Goal: Navigation & Orientation: Find specific page/section

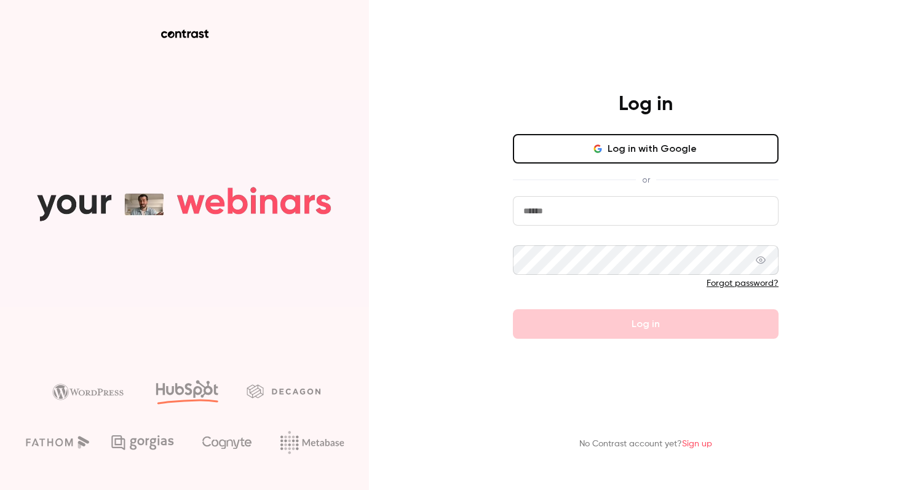
type input "**********"
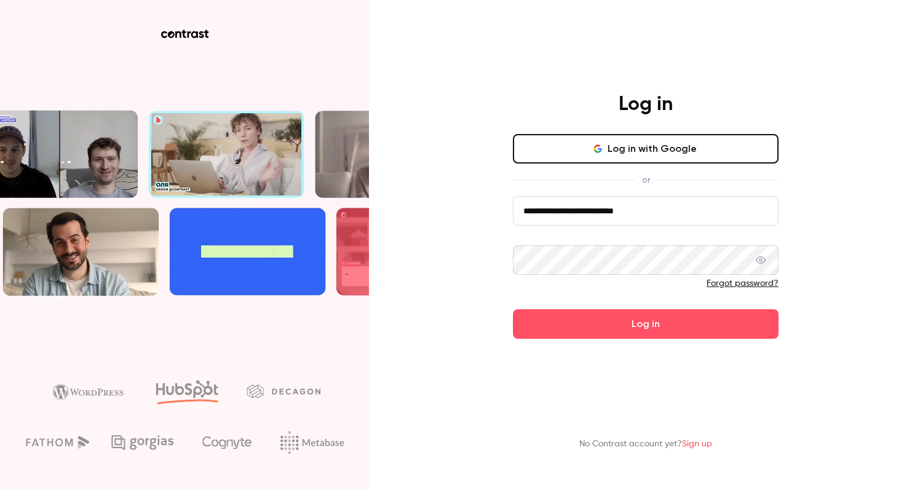
click at [567, 141] on button "Log in with Google" at bounding box center [646, 149] width 266 height 30
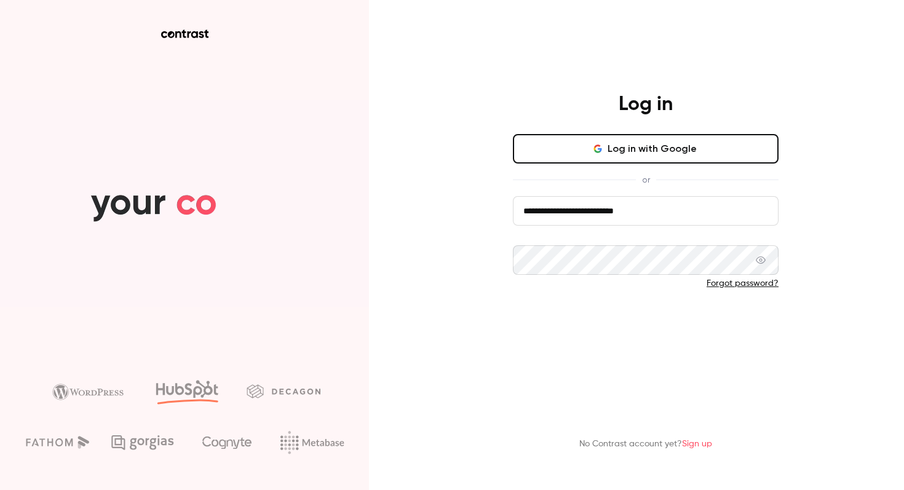
click at [620, 327] on button "Log in" at bounding box center [646, 324] width 266 height 30
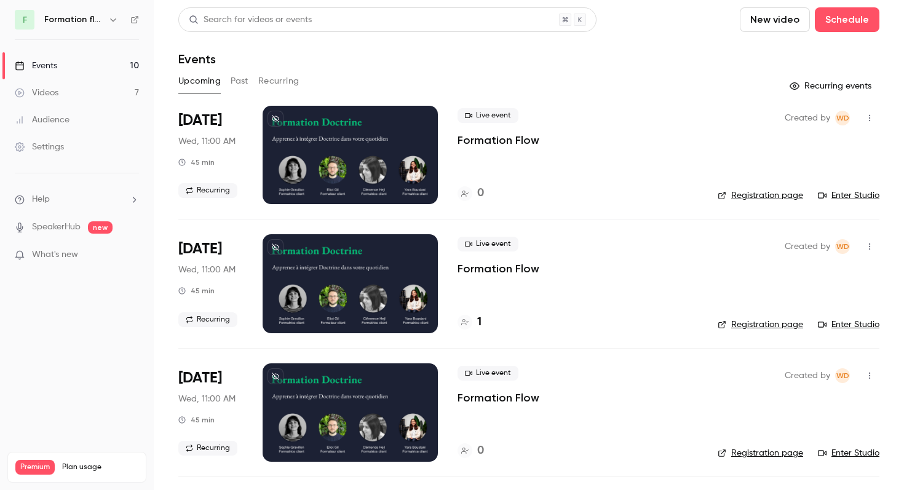
click at [110, 22] on icon "button" at bounding box center [113, 20] width 10 height 10
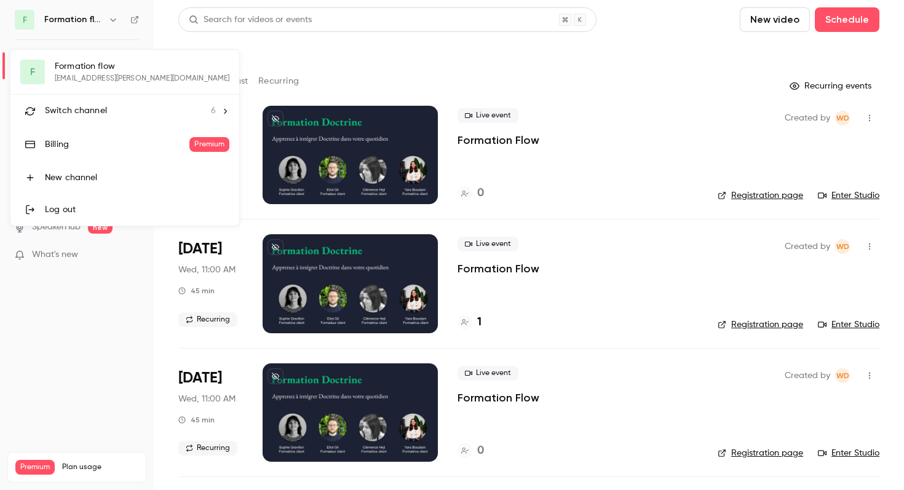
click at [81, 108] on span "Switch channel" at bounding box center [76, 111] width 62 height 13
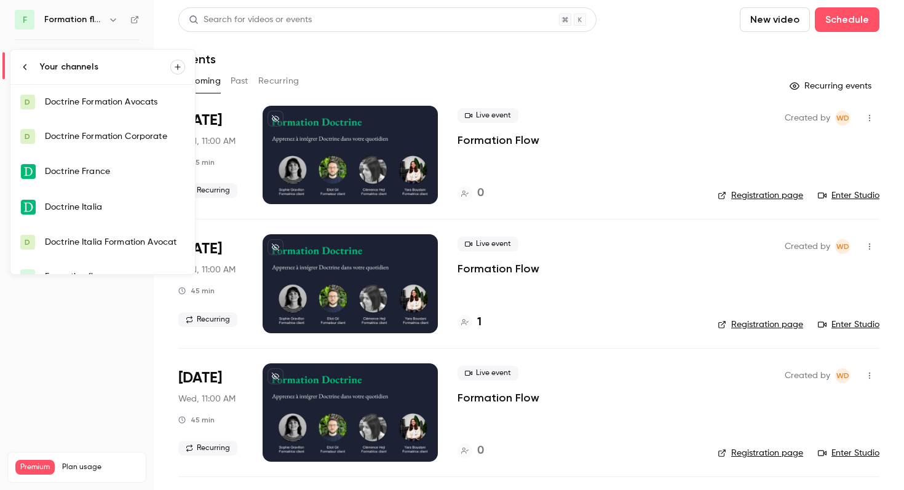
click at [90, 101] on div "Doctrine Formation Avocats" at bounding box center [115, 102] width 140 height 12
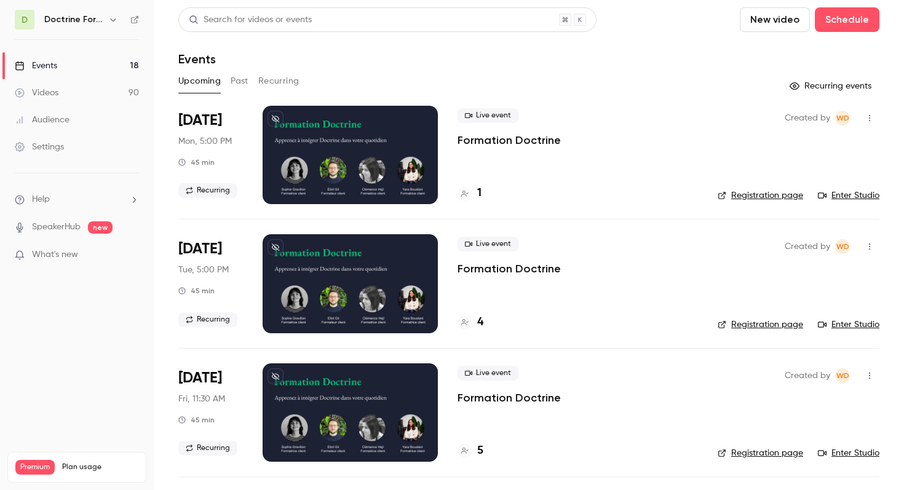
click at [771, 196] on link "Registration page" at bounding box center [760, 195] width 85 height 12
